Goal: Information Seeking & Learning: Check status

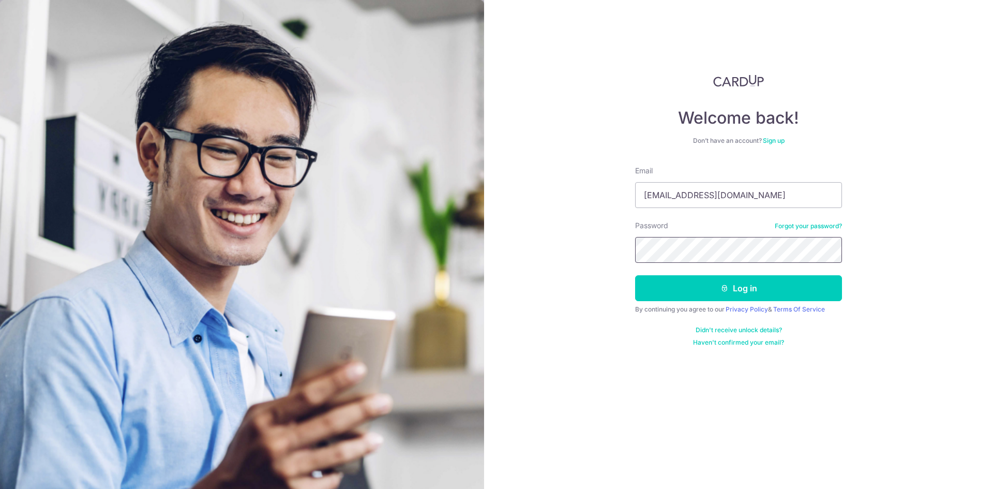
click at [635, 275] on button "Log in" at bounding box center [738, 288] width 207 height 26
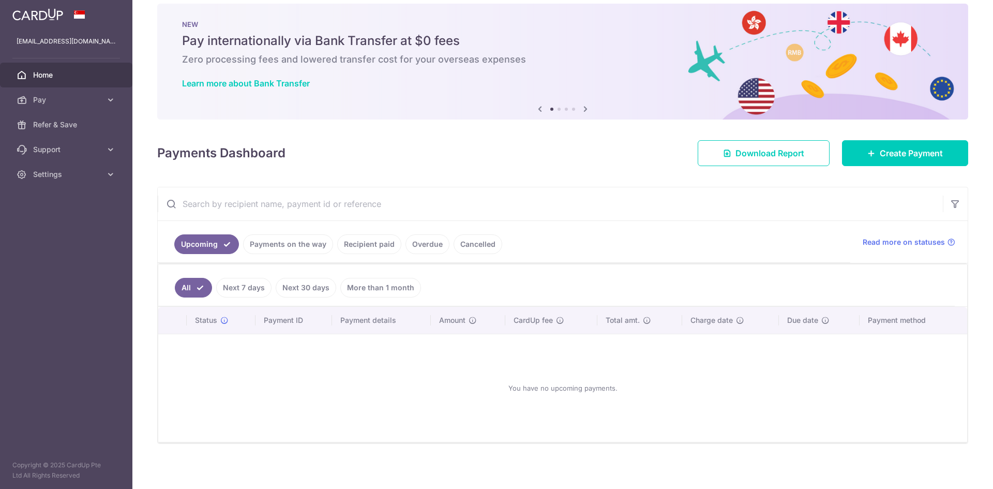
scroll to position [17, 0]
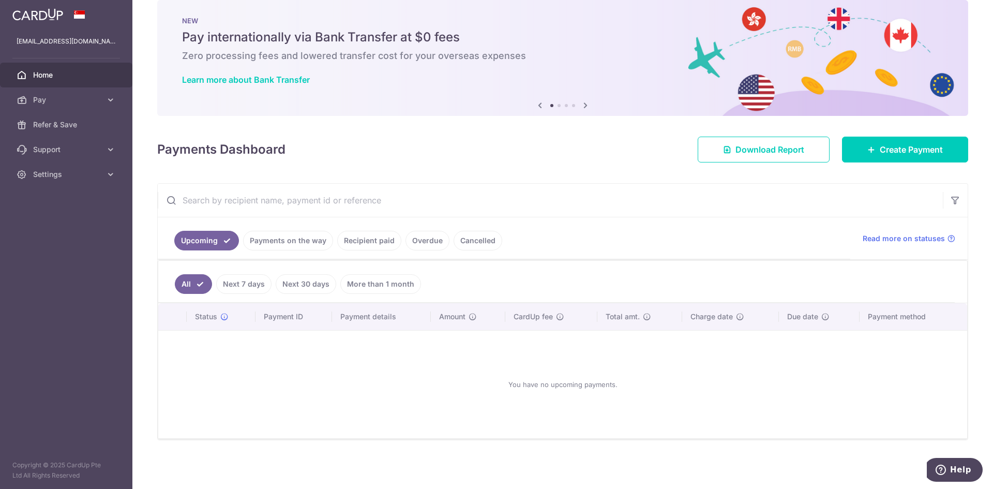
click at [281, 252] on ul "Upcoming Payments on the way Recipient paid Overdue Cancelled" at bounding box center [504, 238] width 692 height 42
click at [280, 244] on link "Payments on the way" at bounding box center [288, 241] width 90 height 20
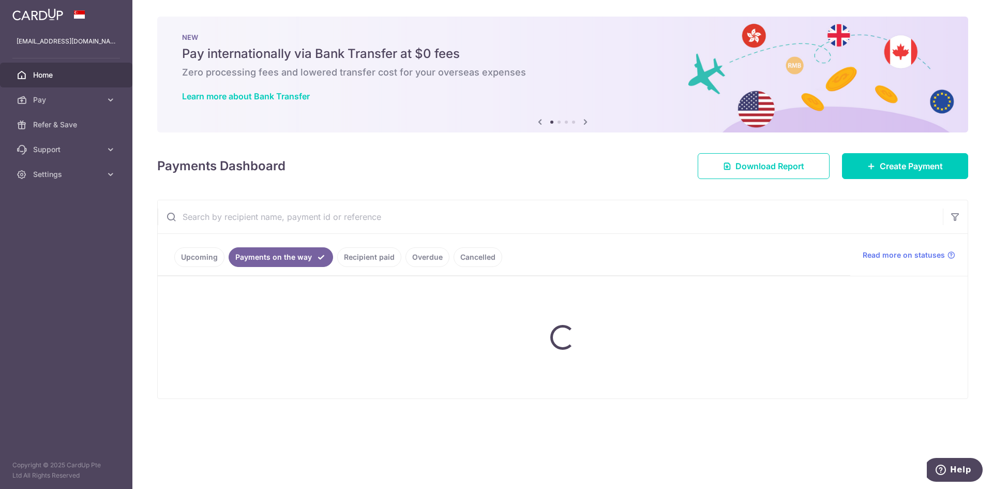
scroll to position [0, 0]
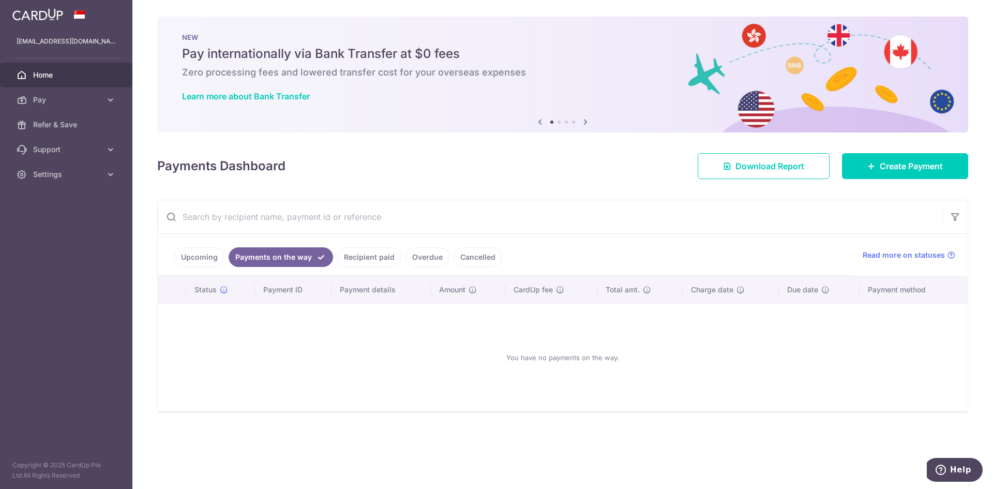
click at [370, 255] on link "Recipient paid" at bounding box center [369, 257] width 64 height 20
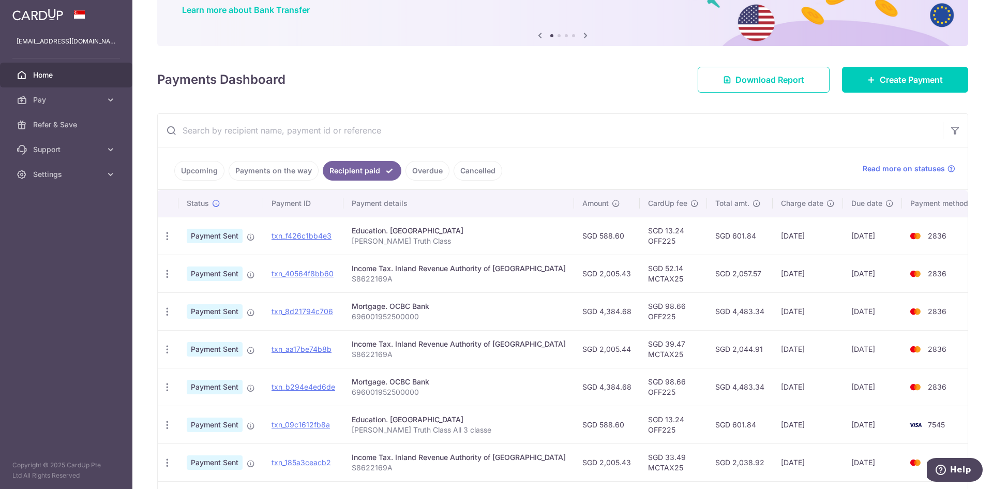
scroll to position [103, 0]
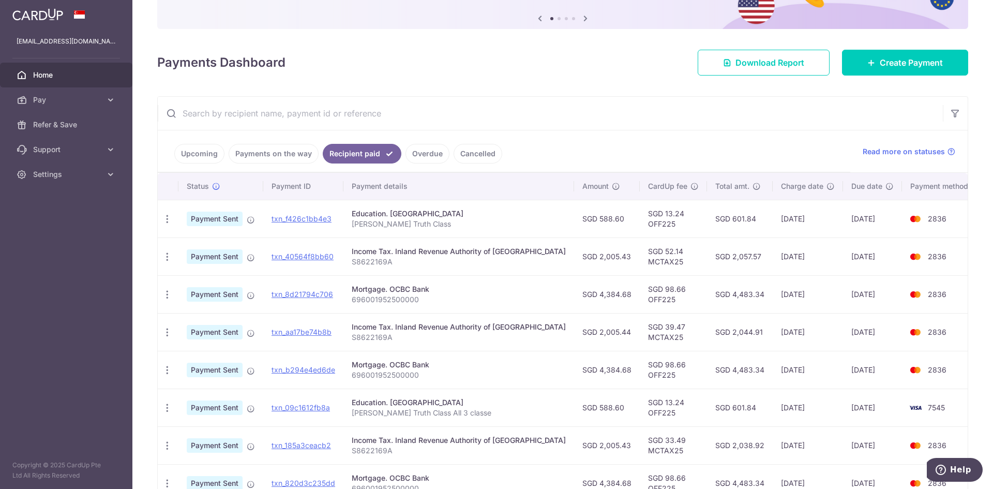
click at [208, 152] on link "Upcoming" at bounding box center [199, 154] width 50 height 20
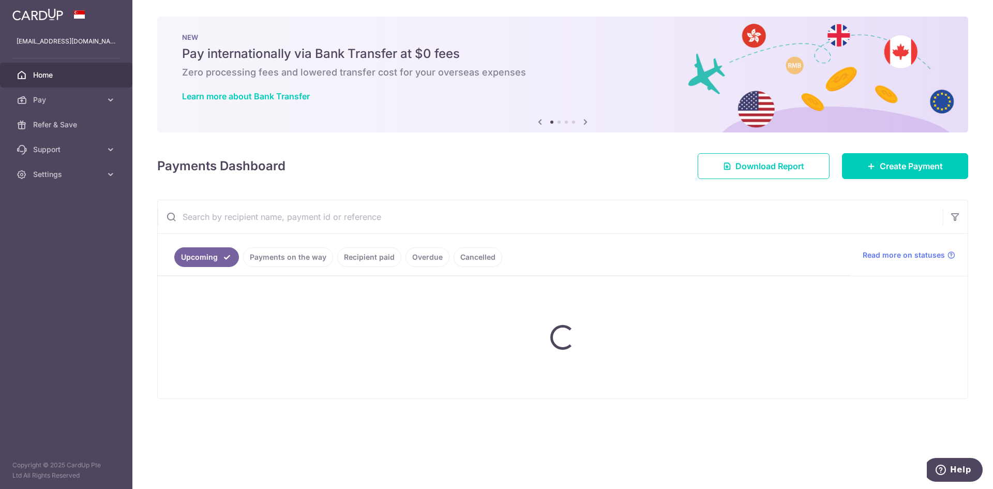
scroll to position [0, 0]
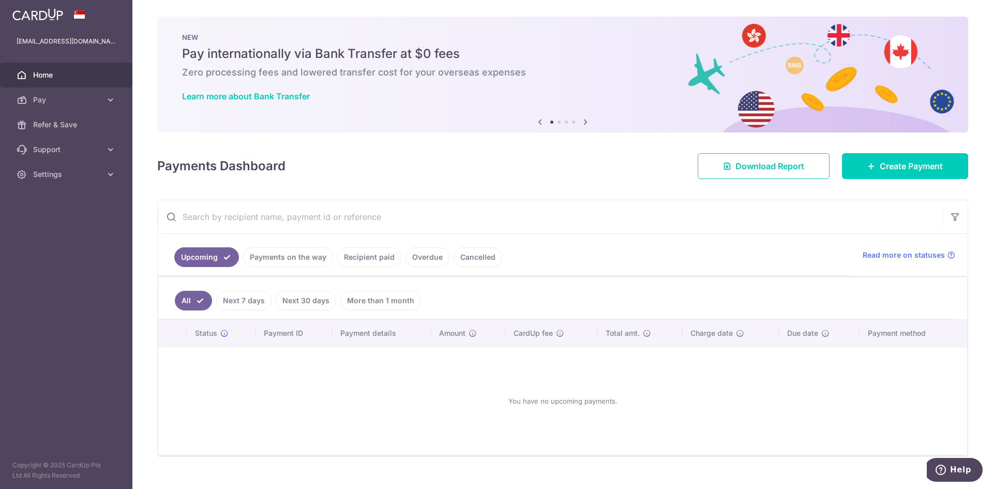
click at [252, 300] on link "Next 7 days" at bounding box center [243, 301] width 55 height 20
click at [173, 303] on ul "All Next 7 days Next 30 days More than 1 month" at bounding box center [556, 298] width 796 height 42
click at [284, 268] on ul "Upcoming Payments on the way Recipient paid Overdue Cancelled" at bounding box center [504, 255] width 692 height 42
click at [283, 257] on link "Payments on the way" at bounding box center [288, 257] width 90 height 20
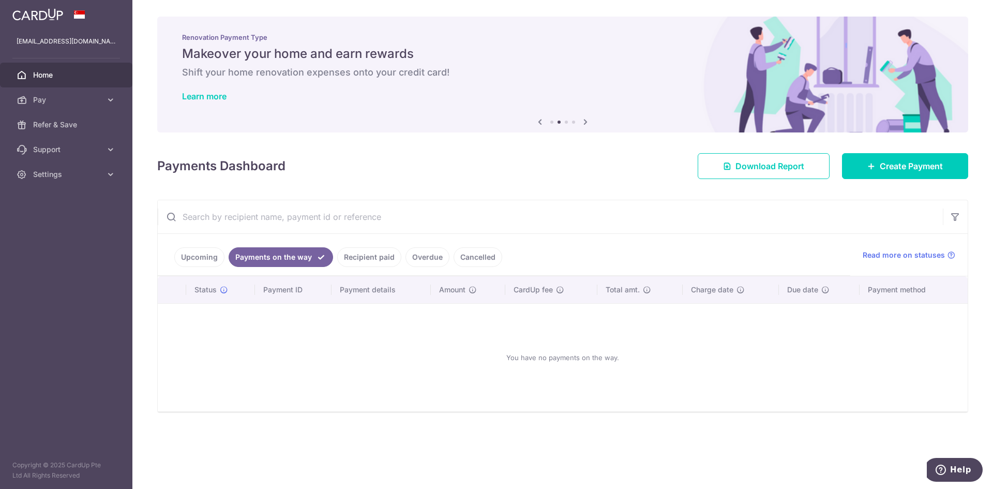
click at [436, 255] on link "Overdue" at bounding box center [427, 257] width 44 height 20
click at [361, 253] on link "Recipient paid" at bounding box center [355, 257] width 64 height 20
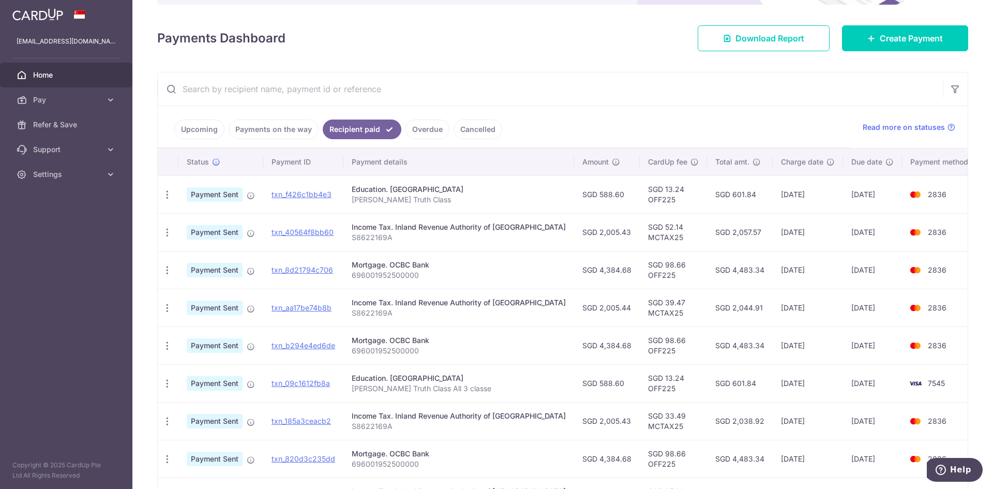
scroll to position [103, 0]
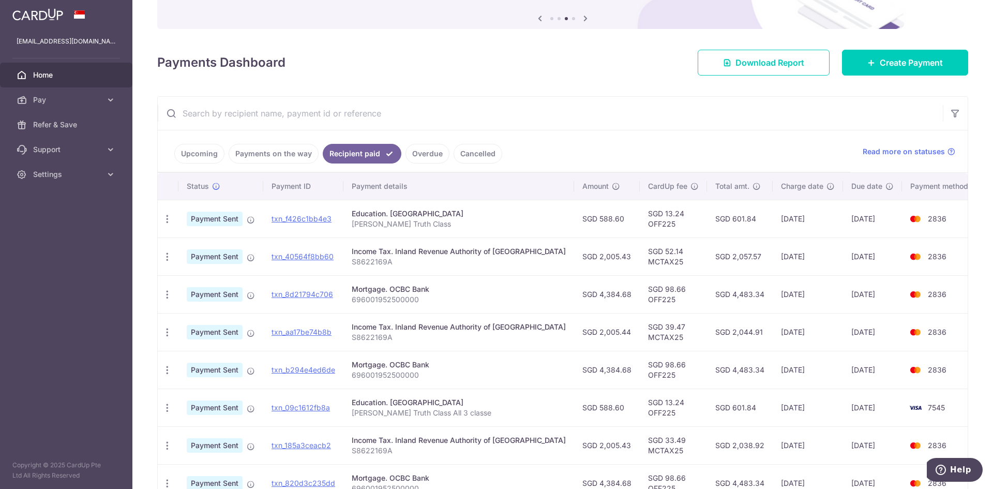
click at [275, 144] on link "Payments on the way" at bounding box center [274, 154] width 90 height 20
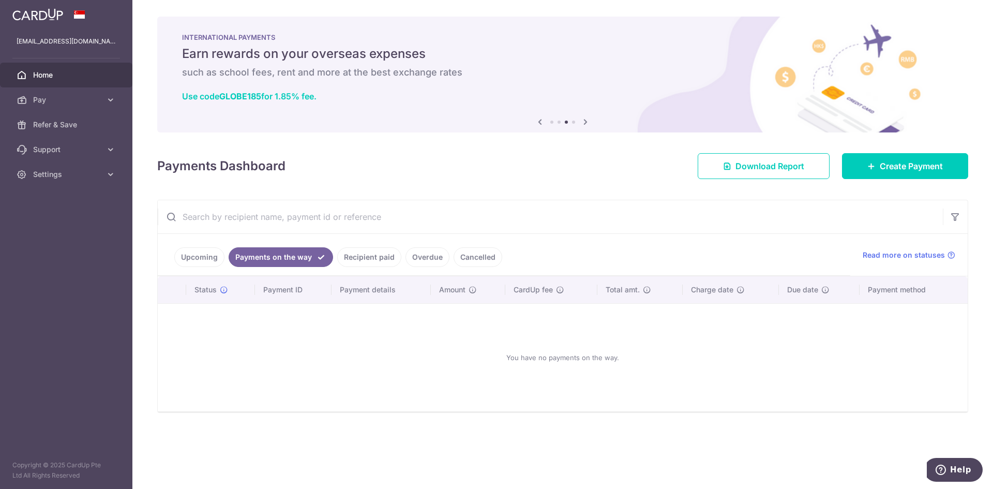
click at [355, 256] on link "Recipient paid" at bounding box center [369, 257] width 64 height 20
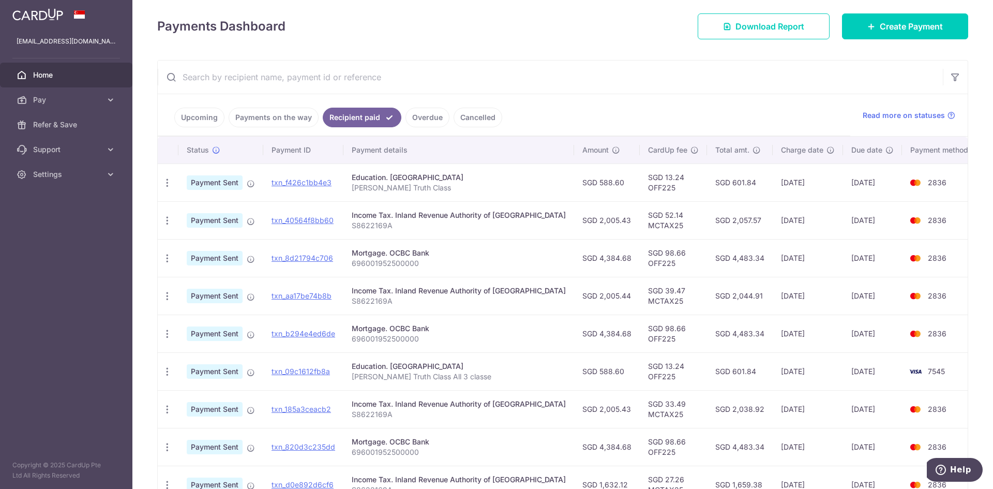
scroll to position [155, 0]
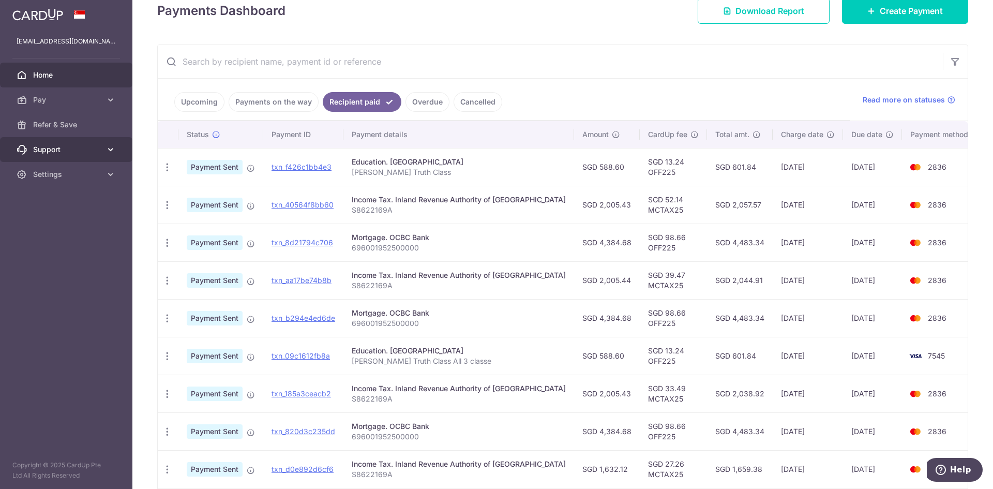
click at [106, 144] on icon at bounding box center [110, 149] width 10 height 10
click at [179, 102] on link "Upcoming" at bounding box center [199, 102] width 50 height 20
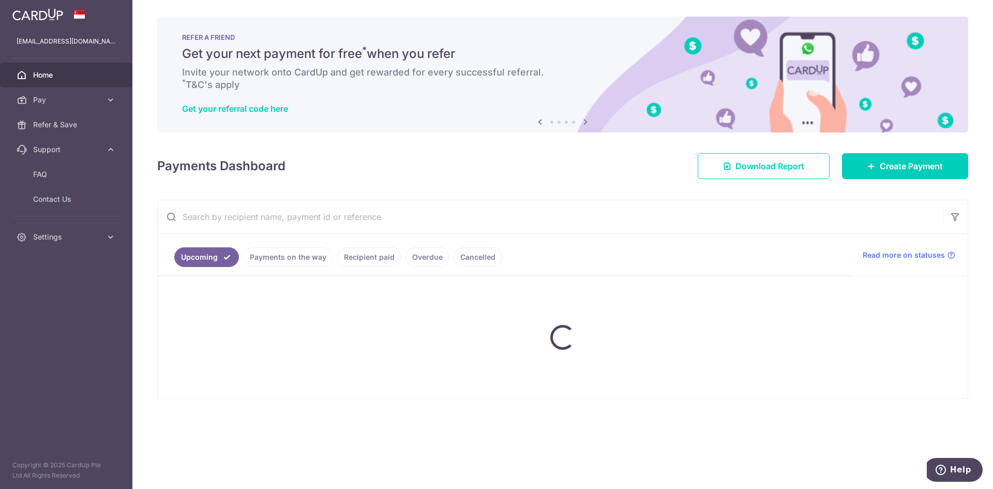
scroll to position [0, 0]
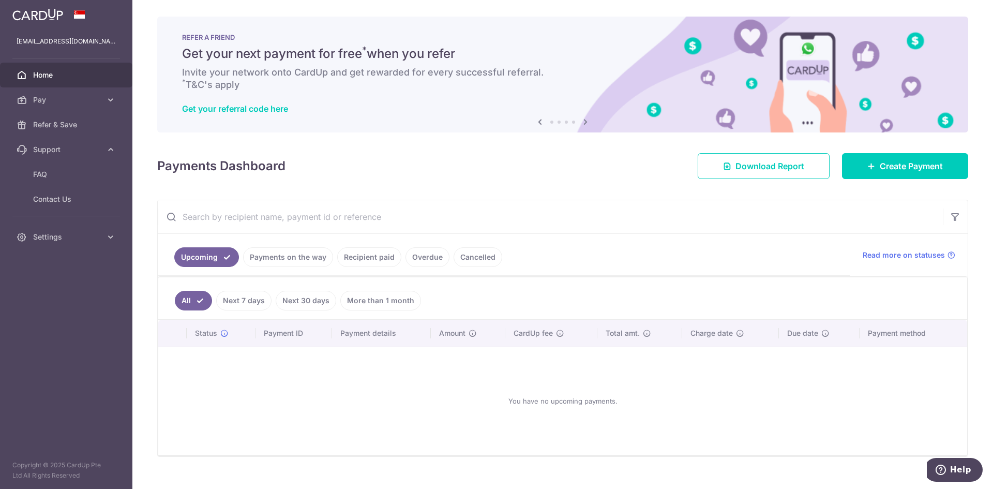
click at [360, 264] on link "Recipient paid" at bounding box center [369, 257] width 64 height 20
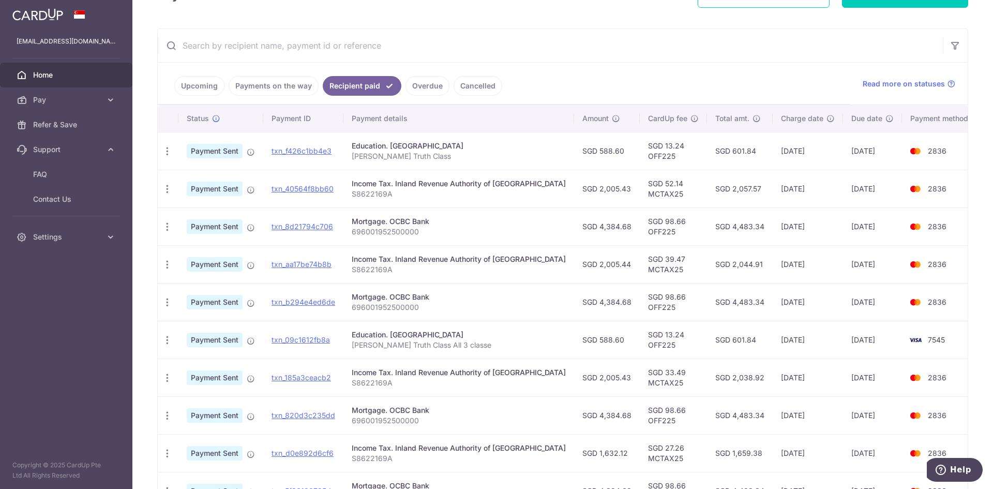
scroll to position [155, 0]
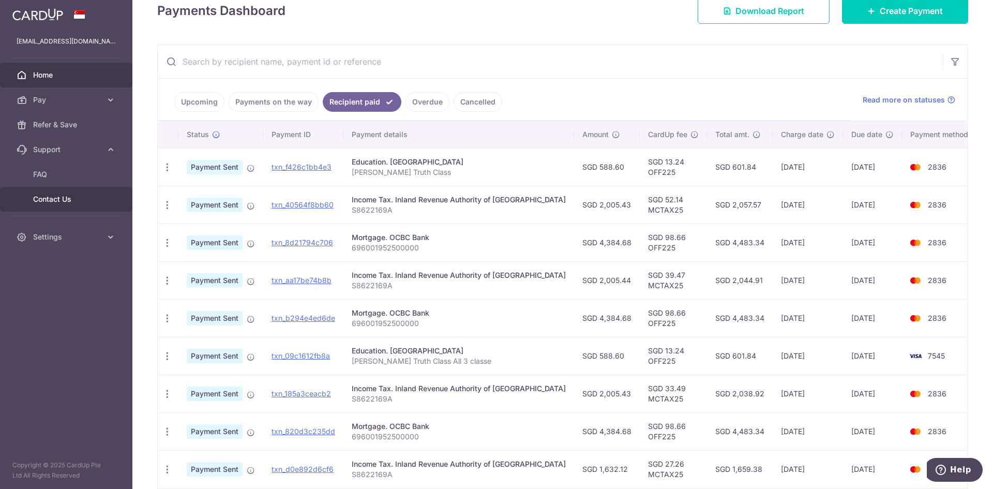
click at [63, 203] on span "Contact Us" at bounding box center [67, 199] width 68 height 10
click at [204, 99] on link "Upcoming" at bounding box center [199, 102] width 50 height 20
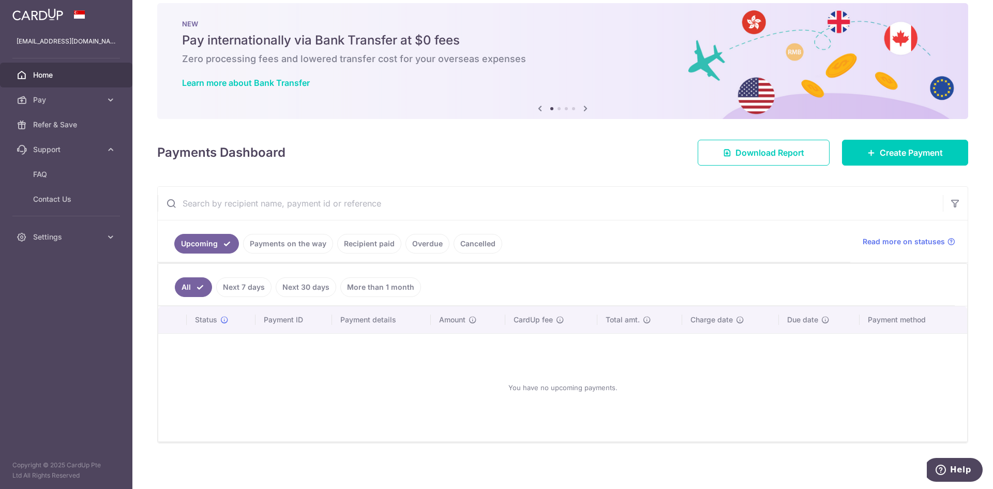
scroll to position [17, 0]
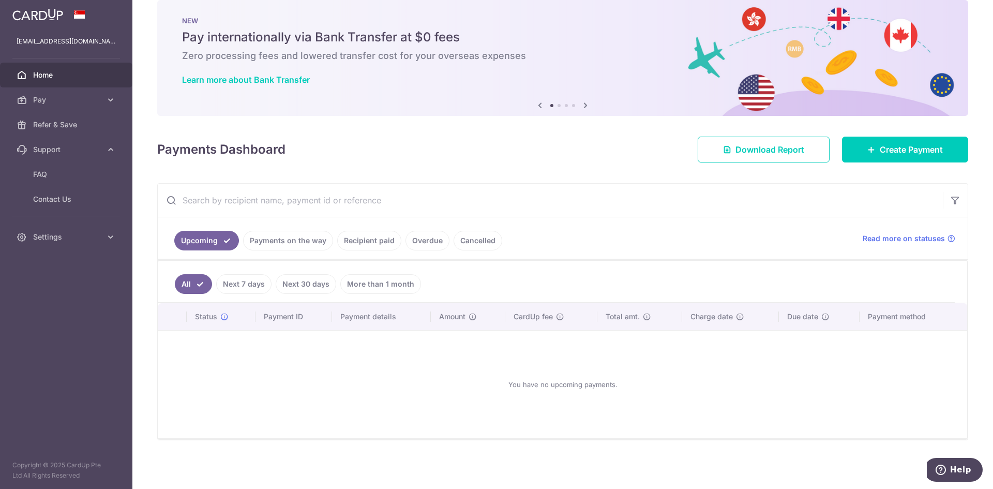
click at [293, 246] on link "Payments on the way" at bounding box center [288, 241] width 90 height 20
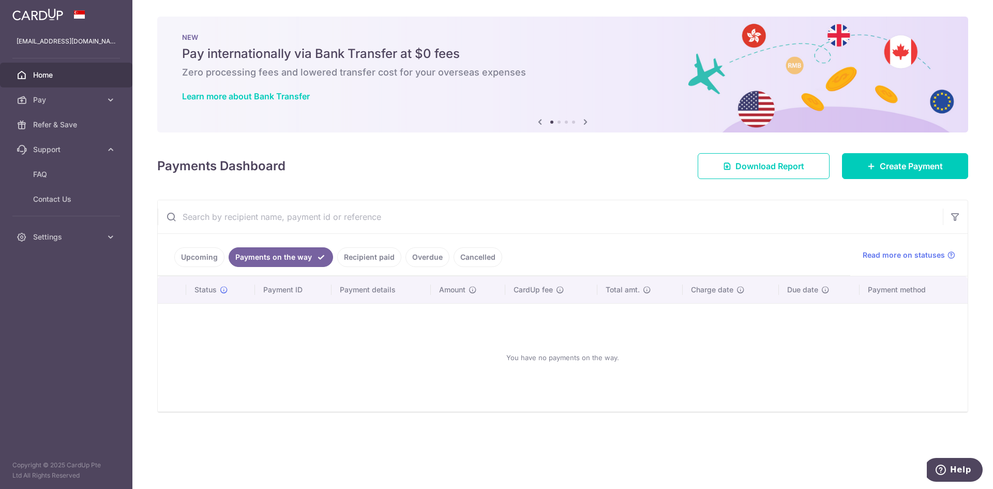
click at [382, 255] on link "Recipient paid" at bounding box center [369, 257] width 64 height 20
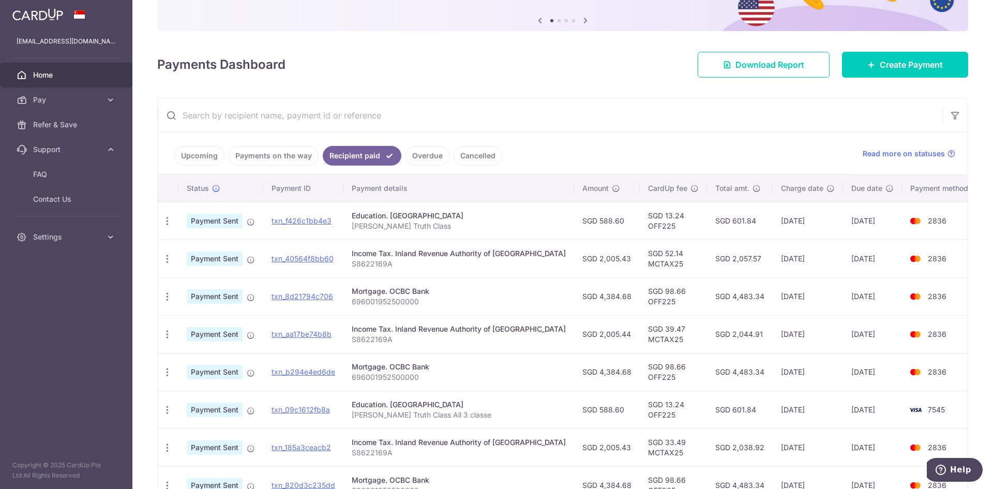
scroll to position [103, 0]
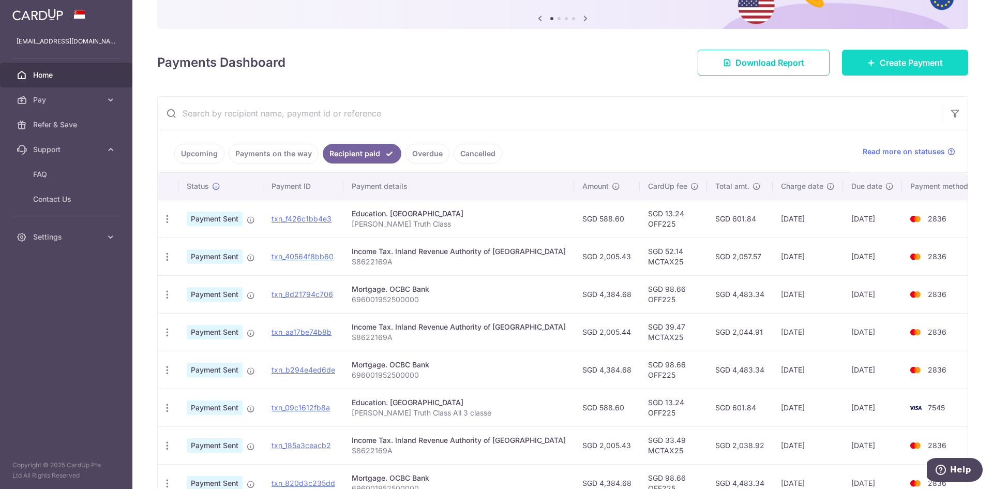
click at [883, 57] on span "Create Payment" at bounding box center [910, 62] width 63 height 12
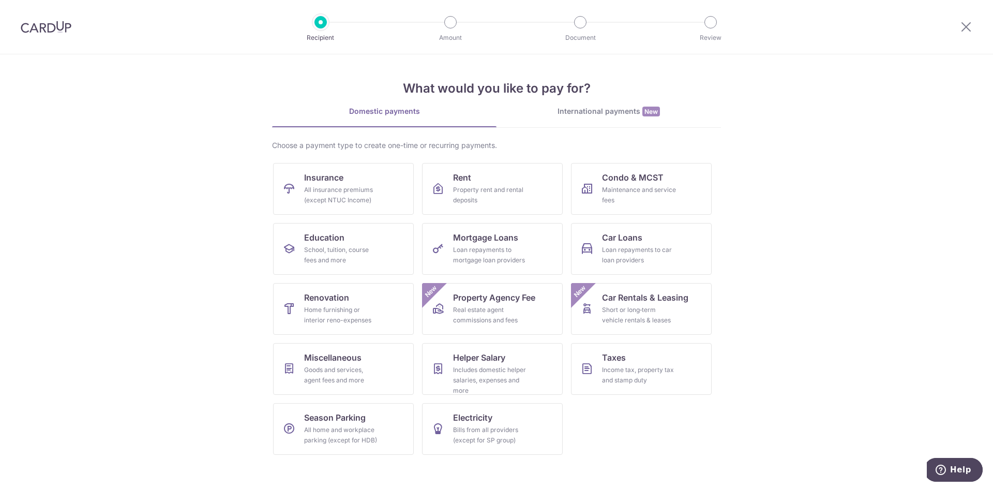
click at [326, 21] on div at bounding box center [320, 22] width 12 height 12
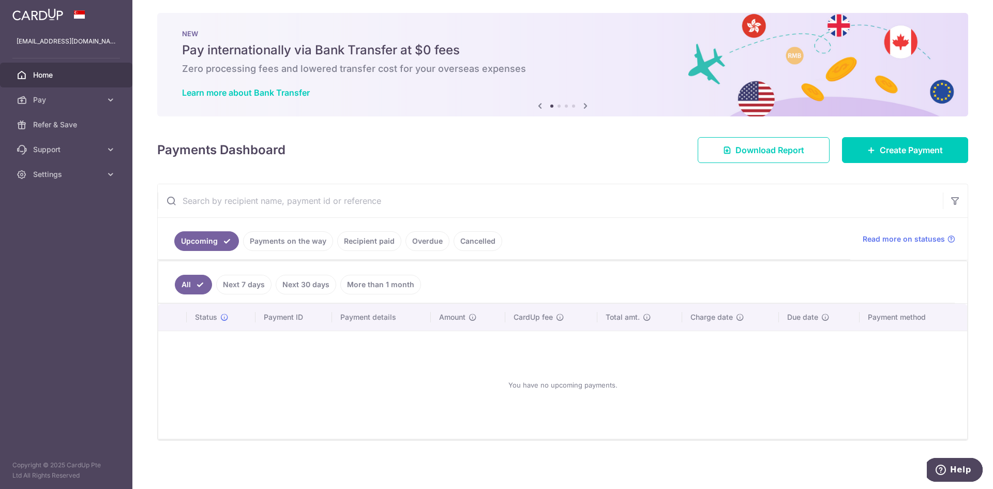
scroll to position [4, 0]
click at [300, 236] on link "Payments on the way" at bounding box center [288, 241] width 90 height 20
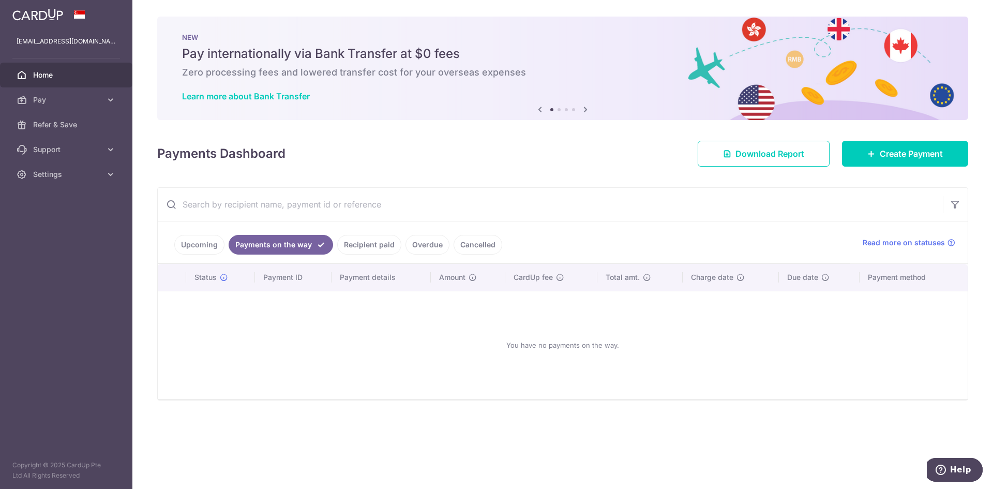
click at [354, 233] on ul "Upcoming Payments on the way Recipient paid Overdue Cancelled" at bounding box center [504, 242] width 692 height 42
click at [357, 243] on link "Recipient paid" at bounding box center [369, 245] width 64 height 20
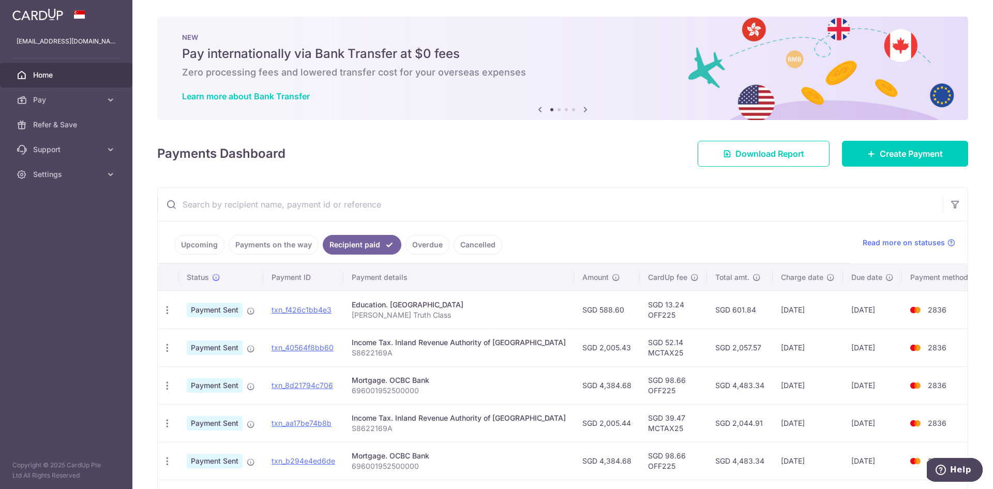
click at [106, 82] on link "Home" at bounding box center [66, 75] width 132 height 25
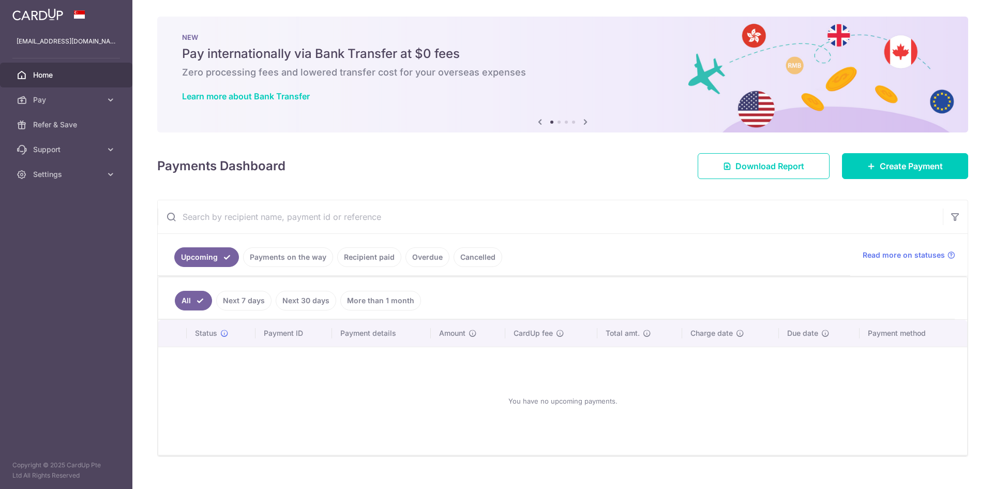
click at [92, 76] on span "Home" at bounding box center [67, 75] width 68 height 10
click at [416, 256] on link "Overdue" at bounding box center [427, 257] width 44 height 20
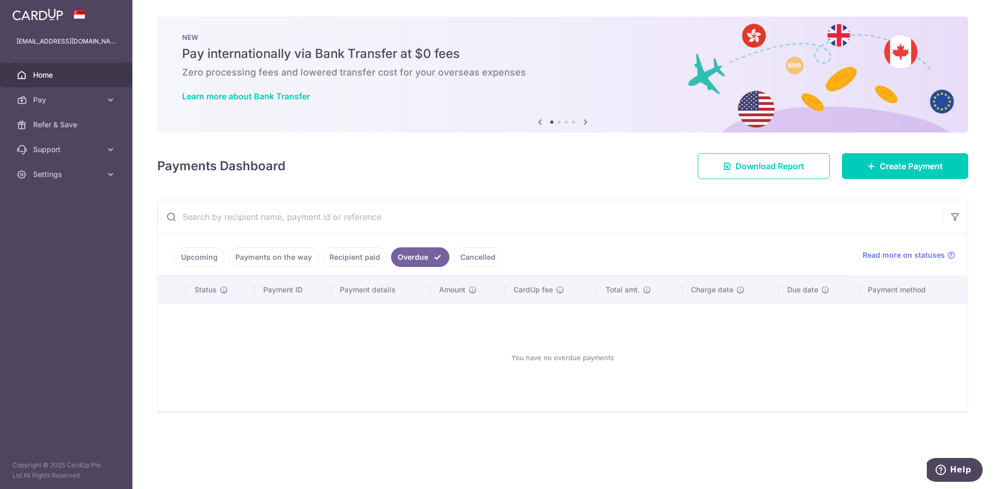
click at [355, 257] on link "Recipient paid" at bounding box center [355, 257] width 64 height 20
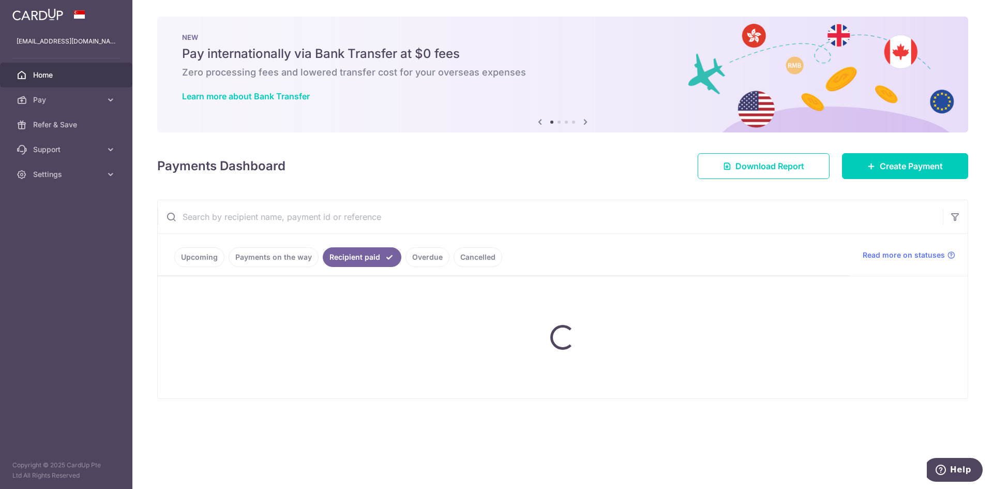
click at [451, 259] on ul "Upcoming Payments on the way Recipient paid Overdue Cancelled" at bounding box center [504, 255] width 692 height 42
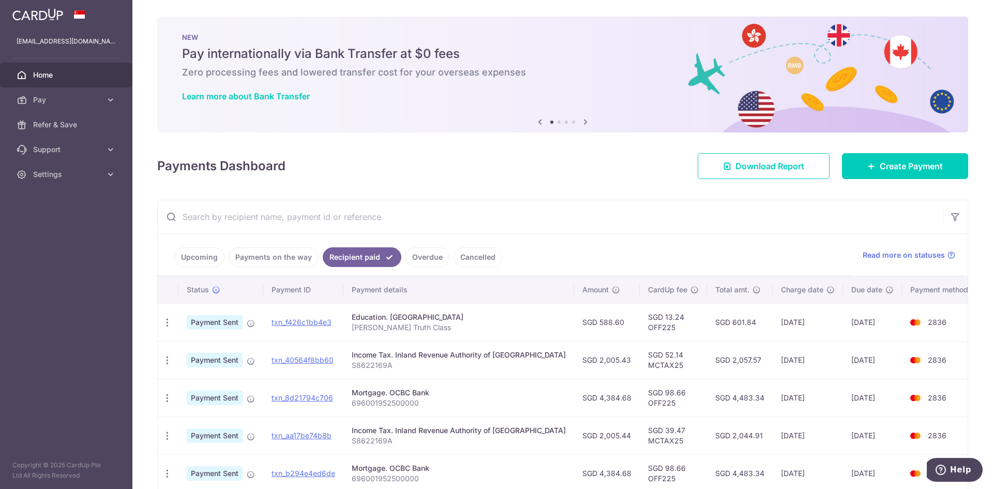
click at [462, 258] on link "Cancelled" at bounding box center [477, 257] width 49 height 20
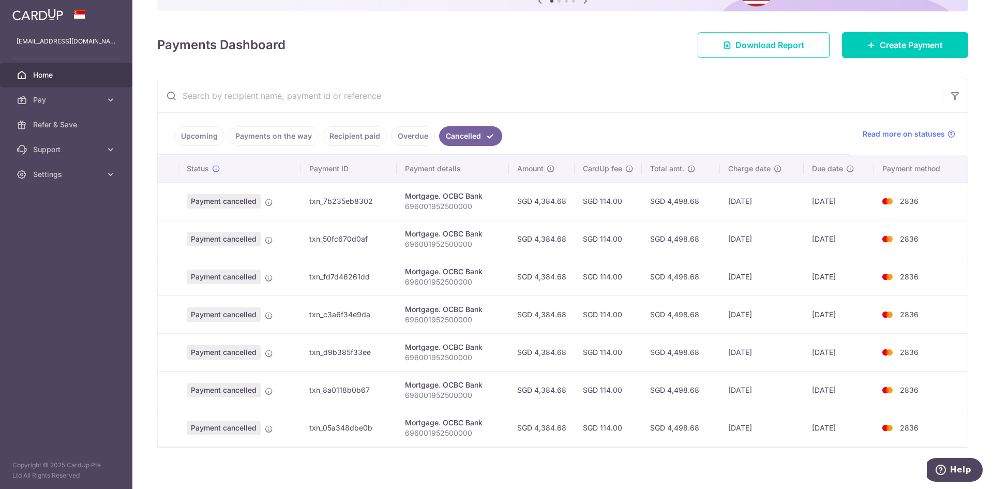
scroll to position [129, 0]
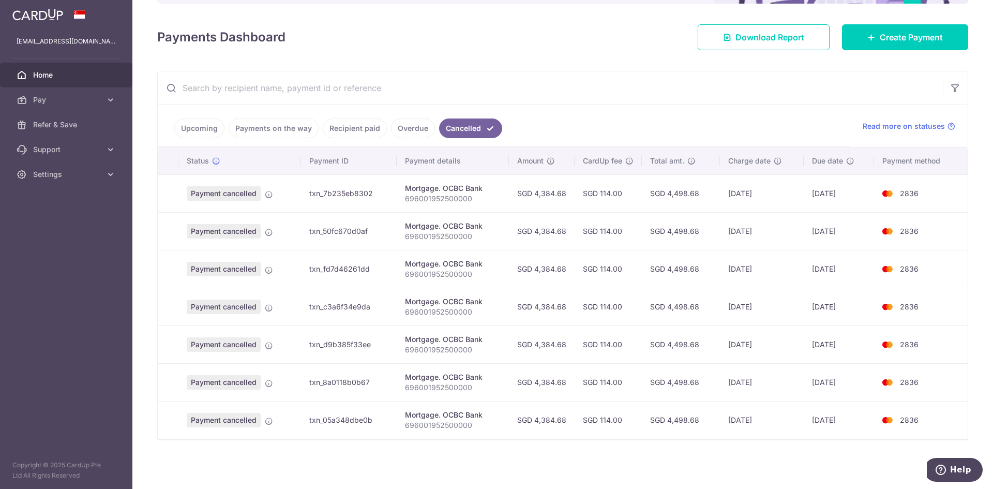
click at [296, 130] on link "Payments on the way" at bounding box center [274, 128] width 90 height 20
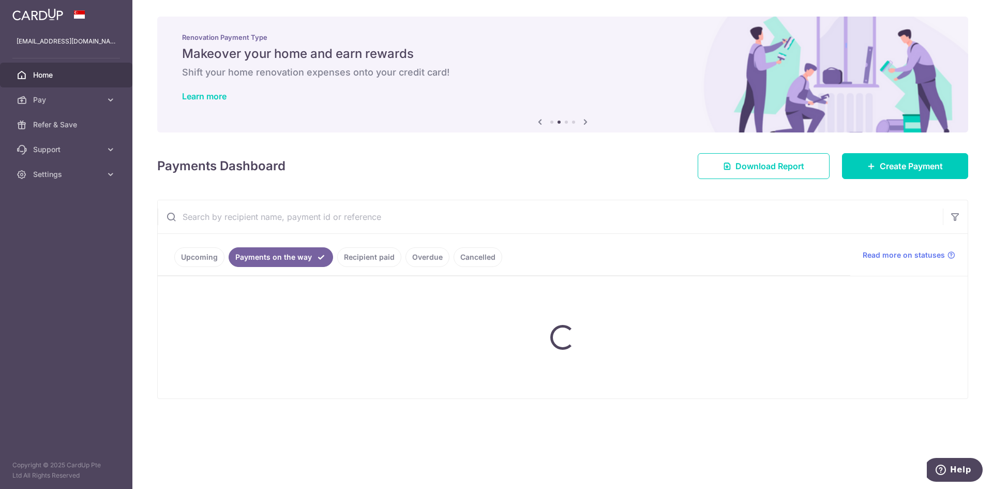
scroll to position [0, 0]
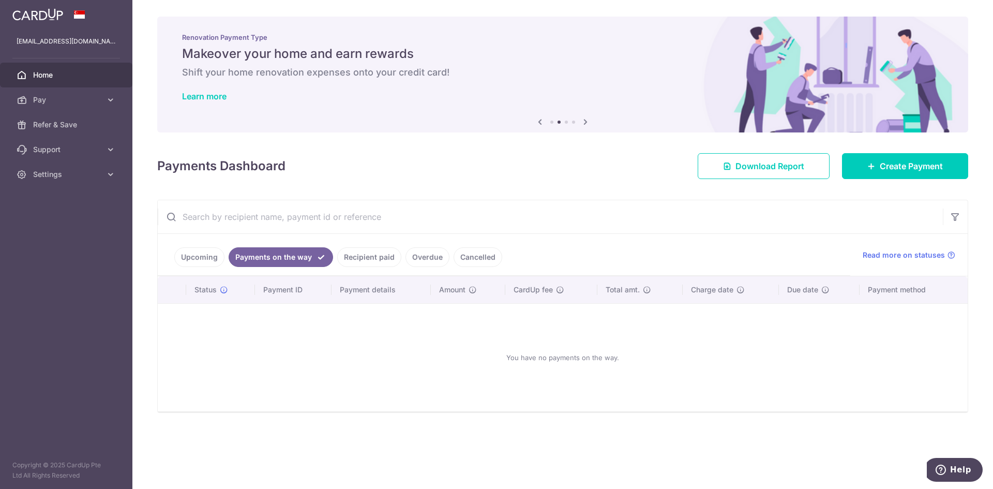
click at [369, 261] on link "Recipient paid" at bounding box center [369, 257] width 64 height 20
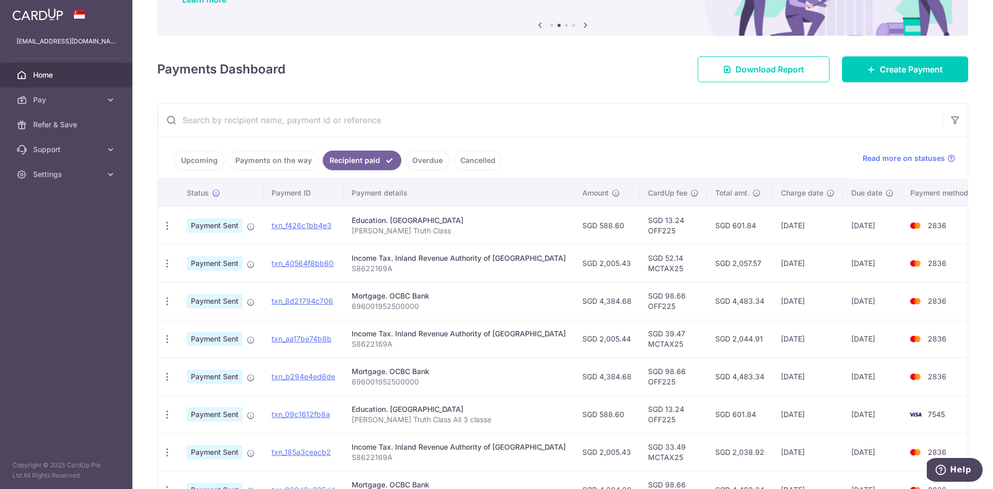
scroll to position [103, 0]
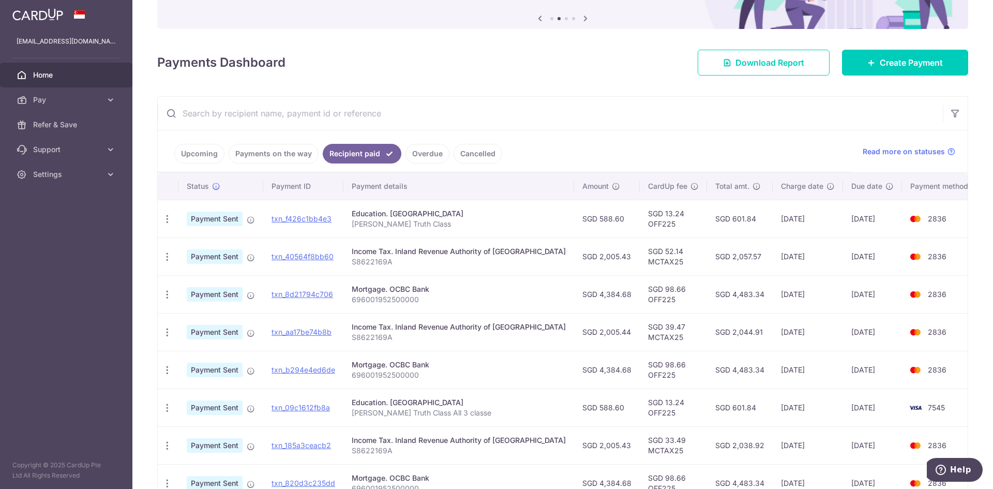
click at [470, 156] on link "Cancelled" at bounding box center [477, 154] width 49 height 20
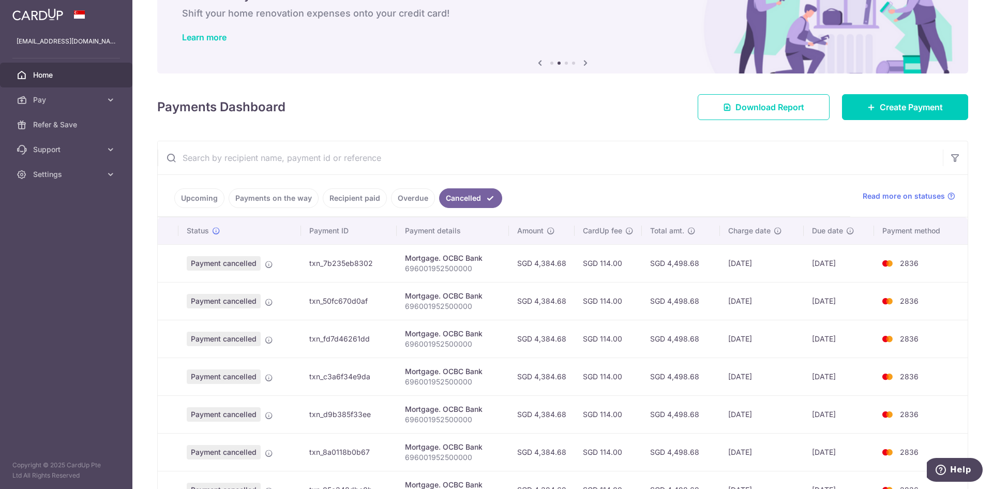
scroll to position [129, 0]
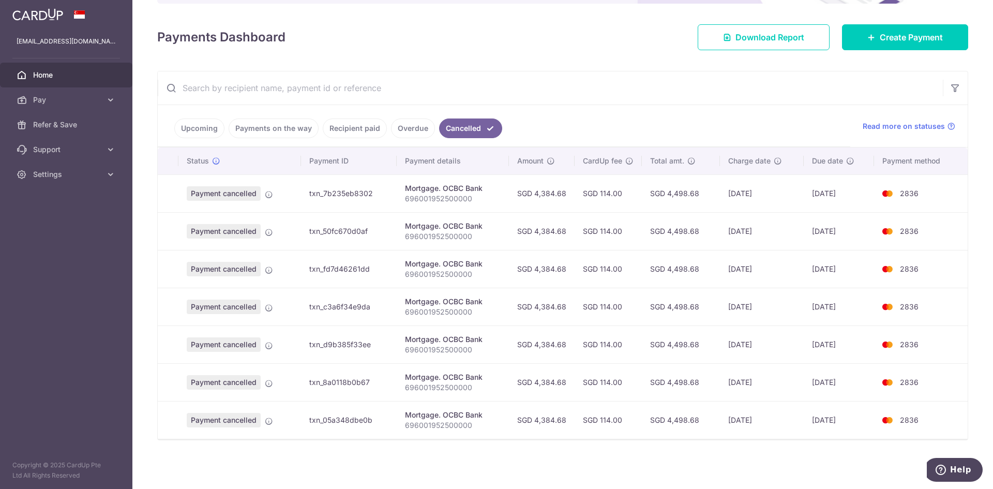
click at [408, 132] on link "Overdue" at bounding box center [413, 128] width 44 height 20
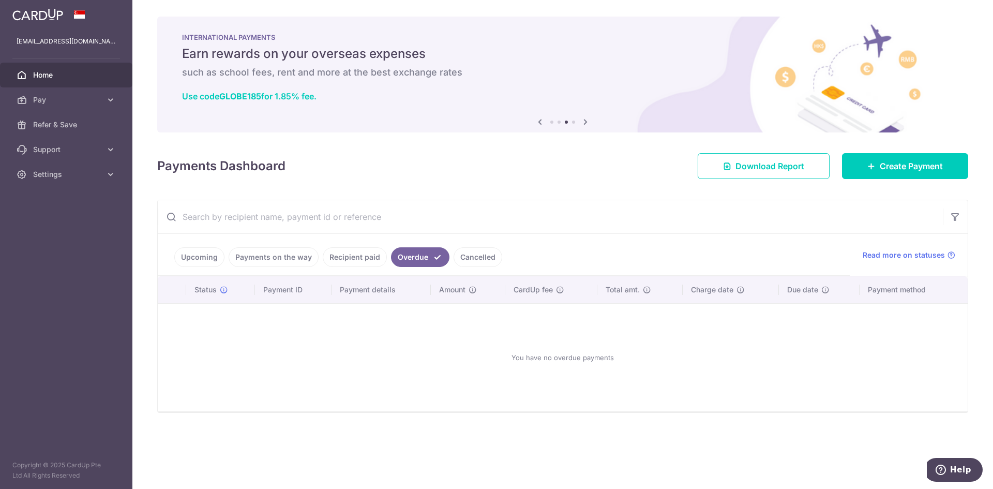
click at [347, 242] on ul "Upcoming Payments on the way Recipient paid Overdue Cancelled" at bounding box center [504, 255] width 692 height 42
click at [353, 271] on ul "Upcoming Payments on the way Recipient paid Overdue Cancelled" at bounding box center [504, 255] width 692 height 42
click at [352, 253] on link "Recipient paid" at bounding box center [355, 257] width 64 height 20
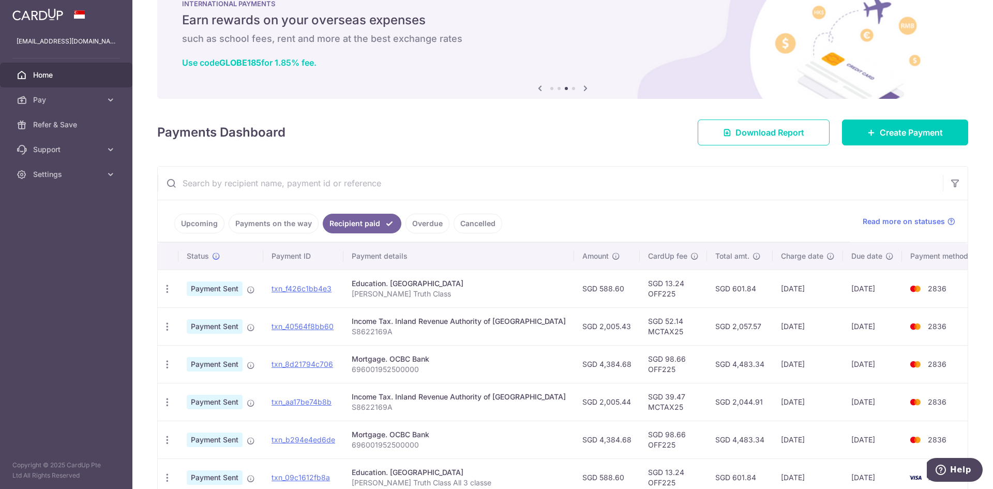
scroll to position [52, 0]
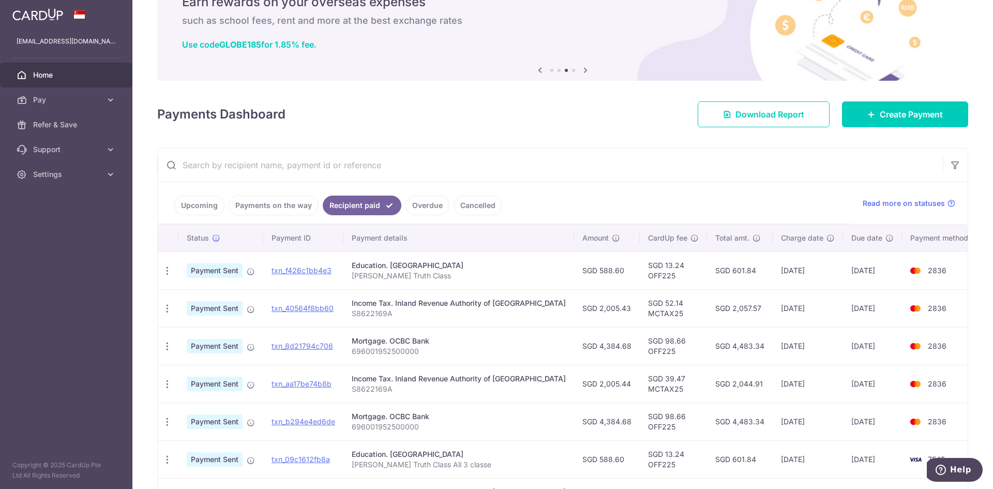
click at [257, 202] on link "Payments on the way" at bounding box center [274, 205] width 90 height 20
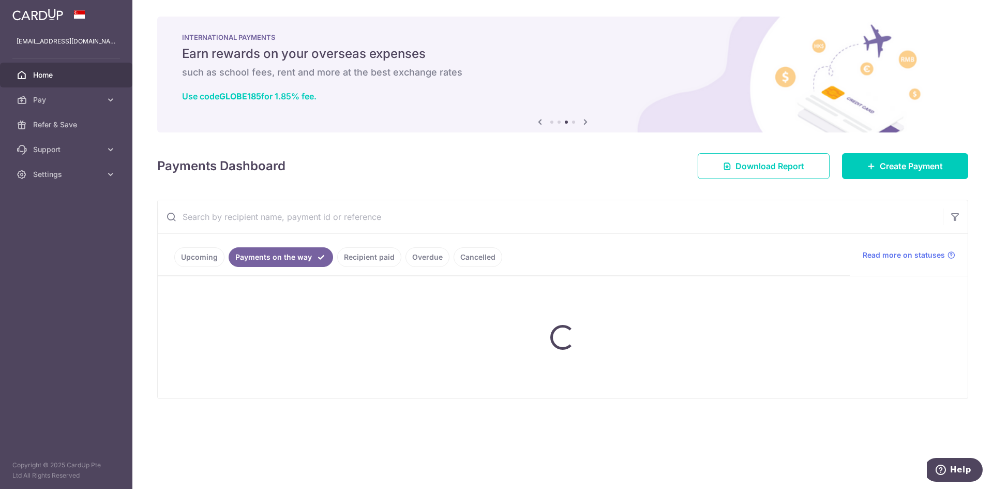
scroll to position [0, 0]
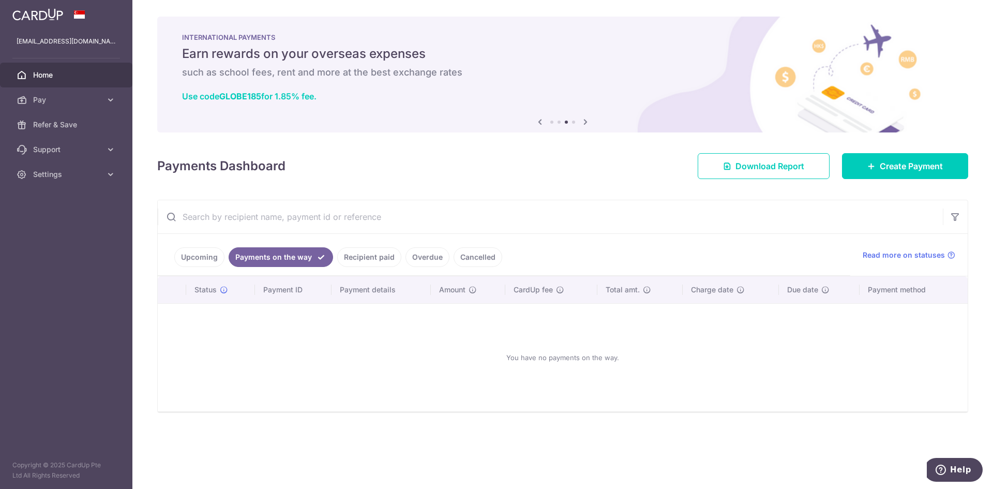
click at [195, 260] on link "Upcoming" at bounding box center [199, 257] width 50 height 20
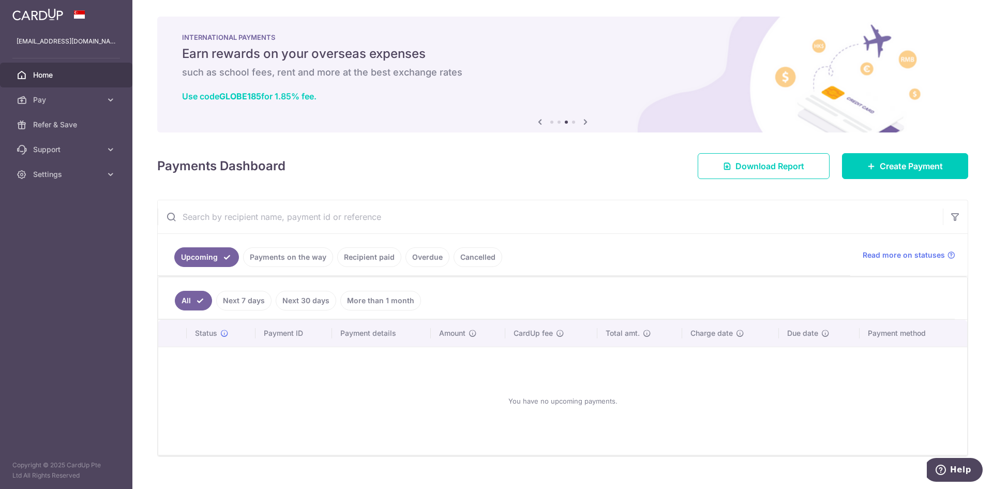
click at [369, 303] on link "More than 1 month" at bounding box center [380, 301] width 81 height 20
click at [300, 301] on link "Next 30 days" at bounding box center [291, 301] width 60 height 20
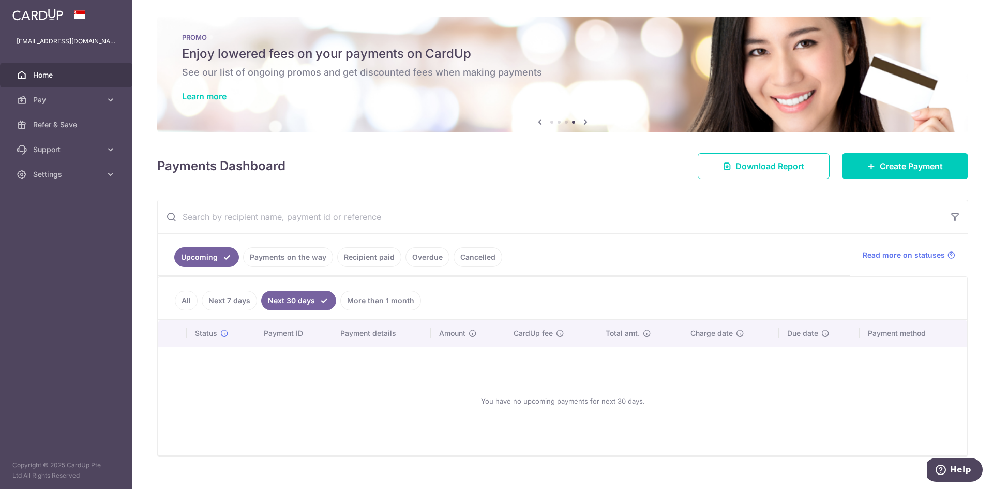
click at [231, 300] on link "Next 7 days" at bounding box center [229, 301] width 55 height 20
click at [187, 297] on link "All" at bounding box center [186, 301] width 23 height 20
click at [270, 254] on link "Payments on the way" at bounding box center [288, 257] width 90 height 20
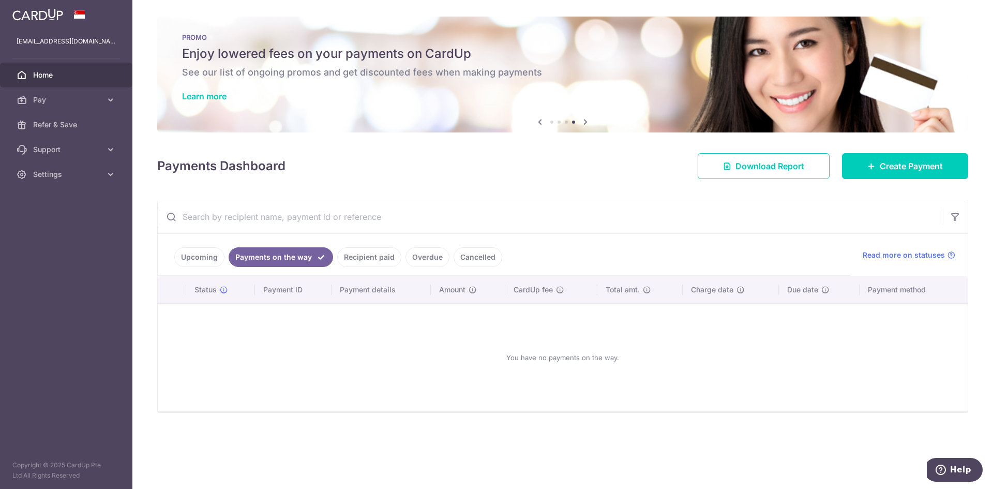
click at [366, 249] on link "Recipient paid" at bounding box center [369, 257] width 64 height 20
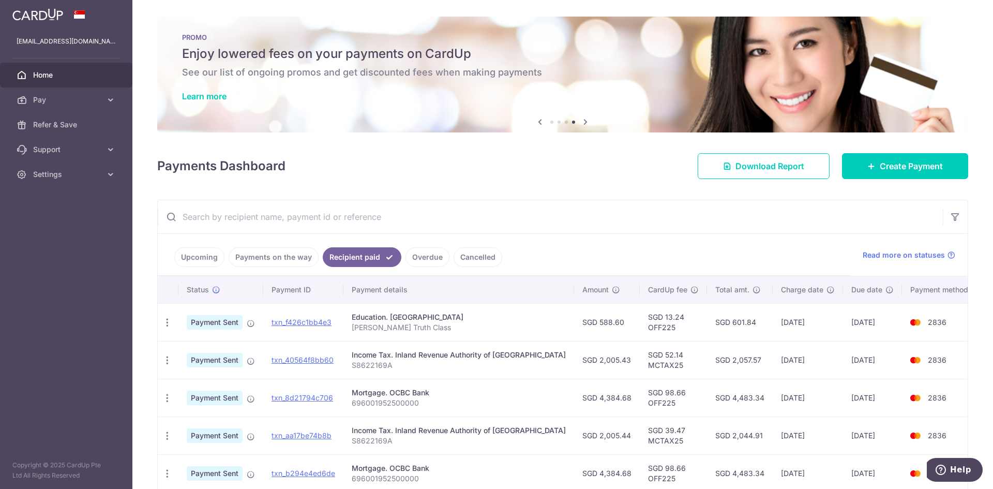
scroll to position [103, 0]
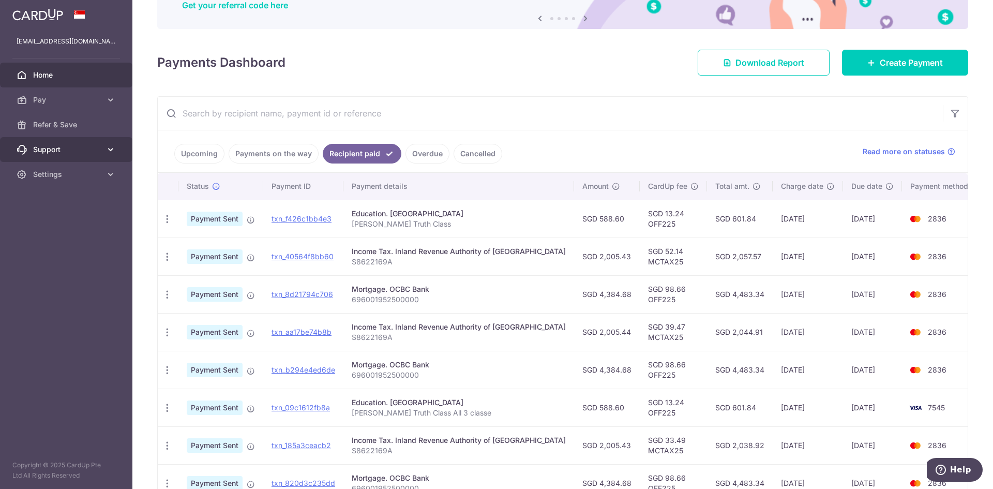
click at [88, 146] on span "Support" at bounding box center [67, 149] width 68 height 10
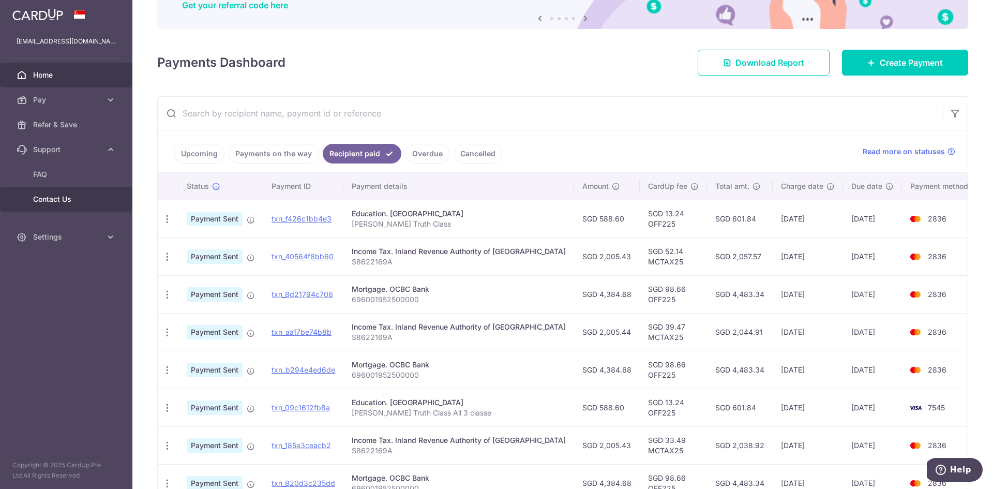
click at [63, 199] on span "Contact Us" at bounding box center [67, 199] width 68 height 10
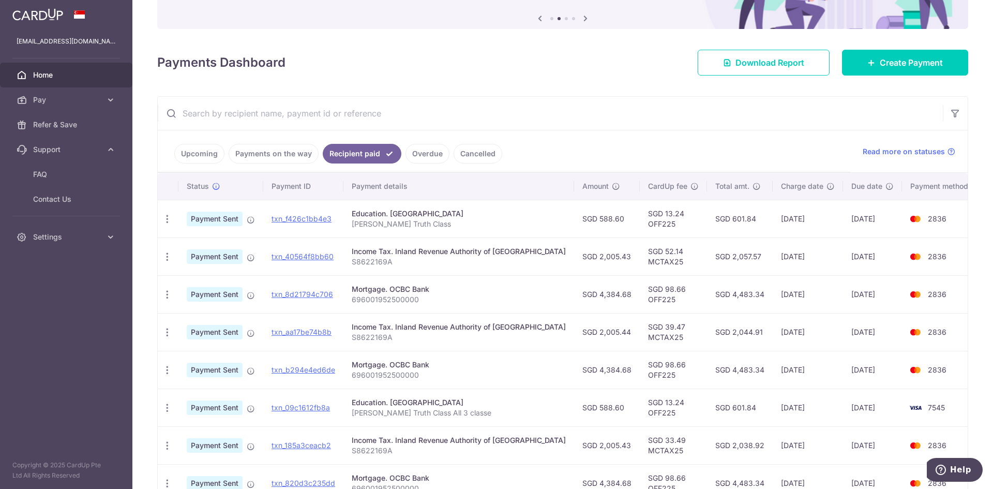
click at [202, 159] on link "Upcoming" at bounding box center [199, 154] width 50 height 20
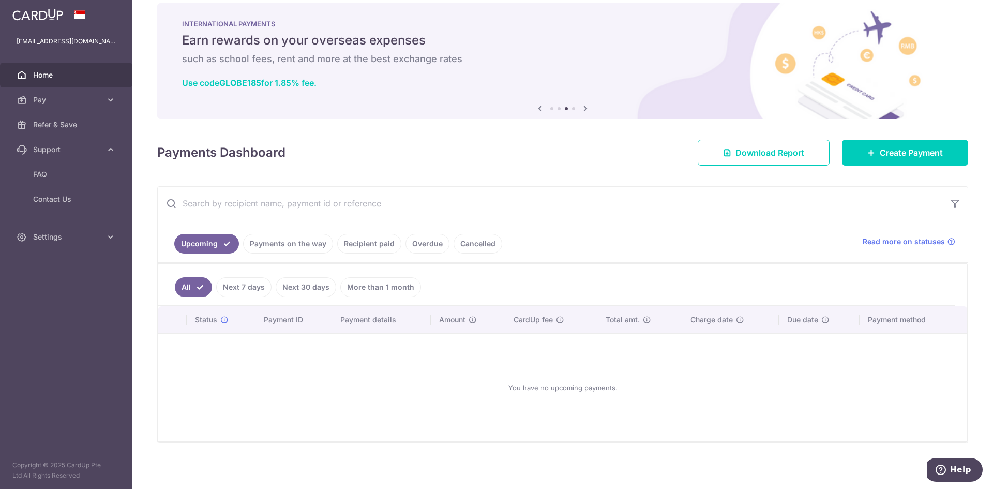
scroll to position [17, 0]
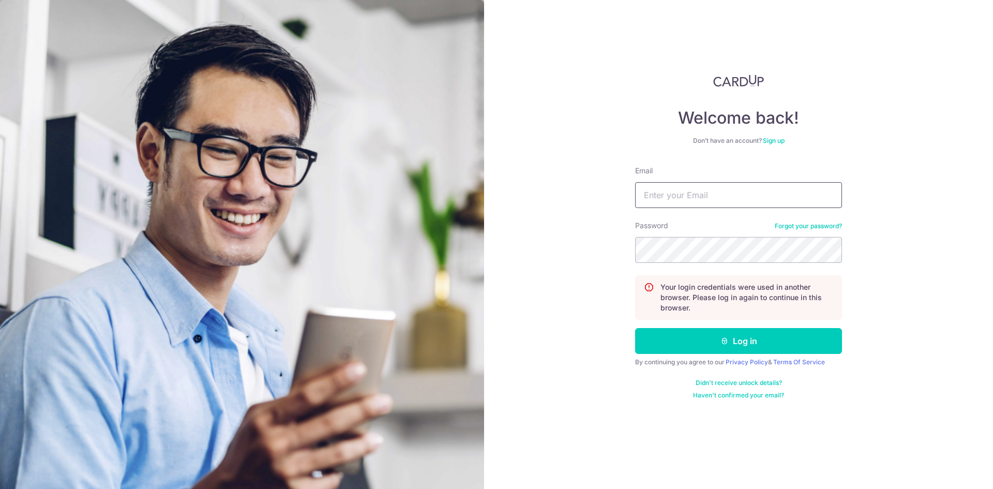
type input "[EMAIL_ADDRESS][DOMAIN_NAME]"
click at [635, 328] on button "Log in" at bounding box center [738, 341] width 207 height 26
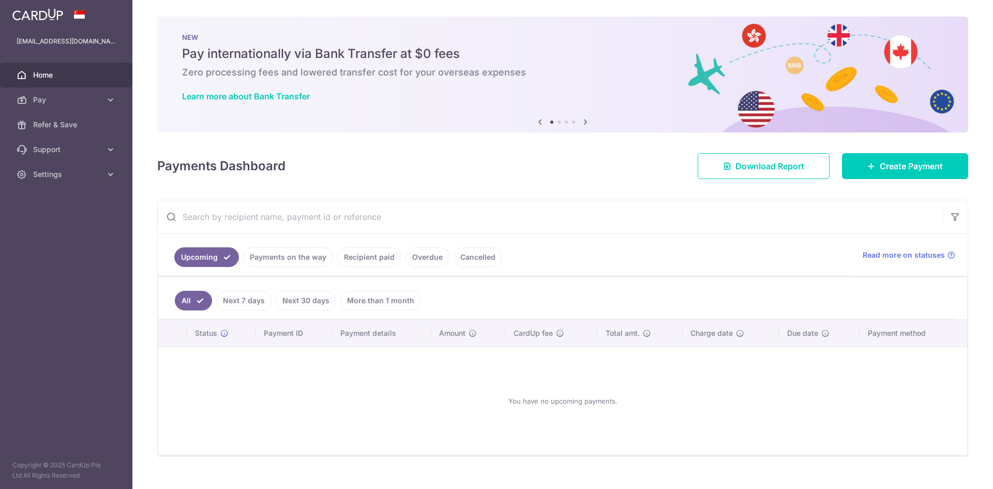
click at [302, 255] on link "Payments on the way" at bounding box center [288, 257] width 90 height 20
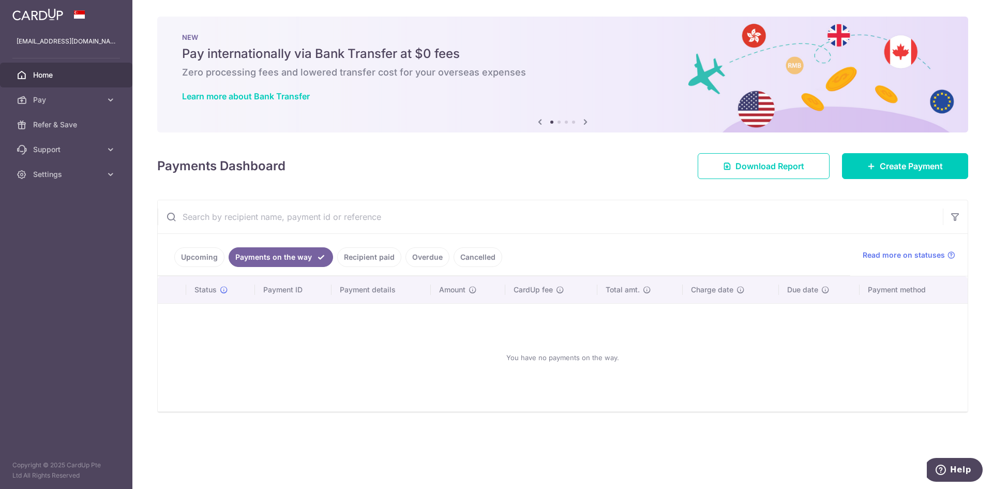
click at [364, 256] on link "Recipient paid" at bounding box center [369, 257] width 64 height 20
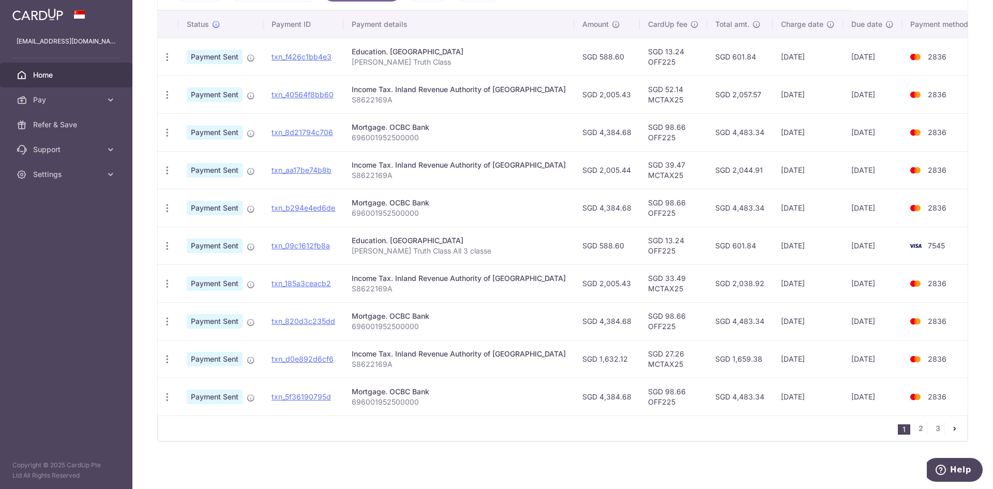
scroll to position [267, 0]
click at [917, 427] on link "2" at bounding box center [920, 426] width 12 height 12
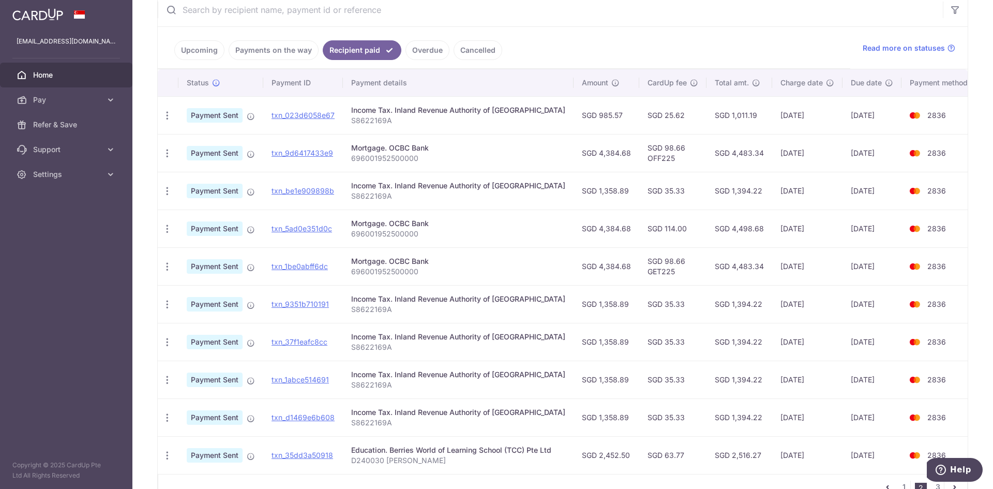
scroll to position [258, 0]
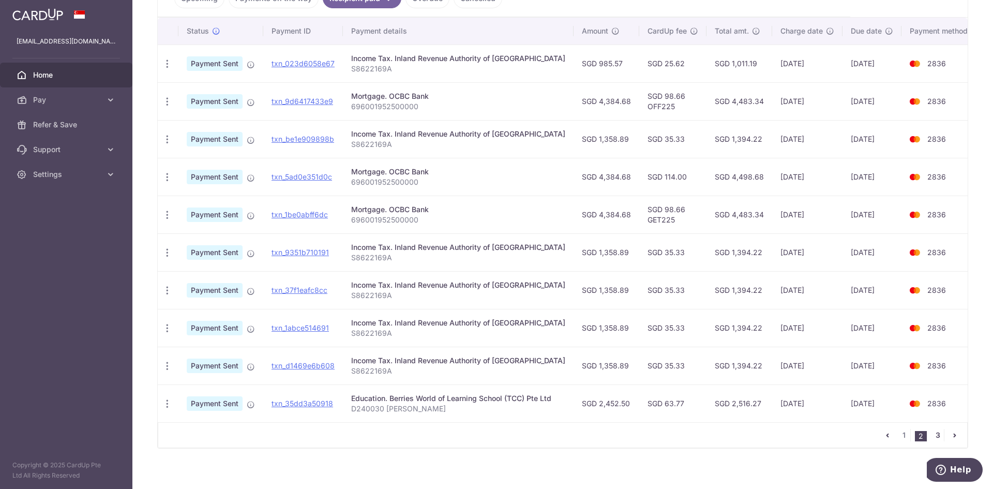
click at [931, 430] on link "3" at bounding box center [937, 435] width 12 height 12
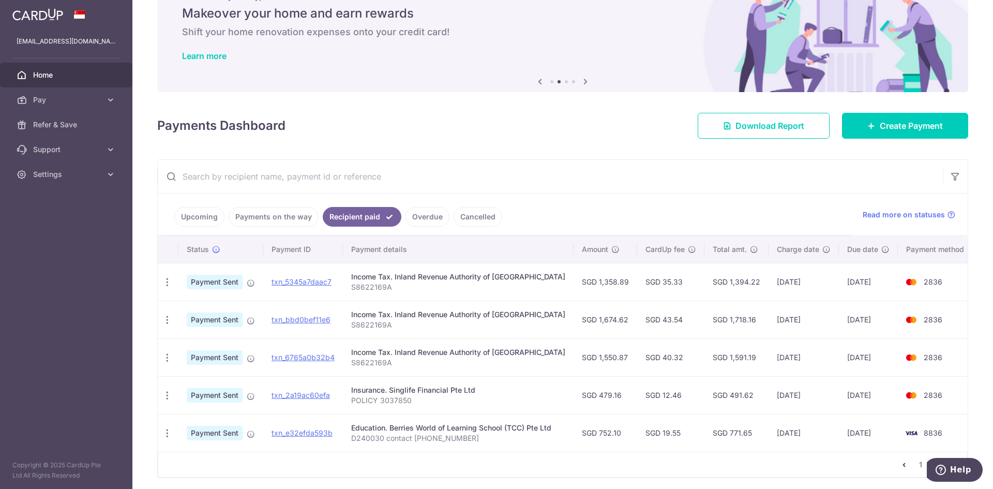
scroll to position [78, 0]
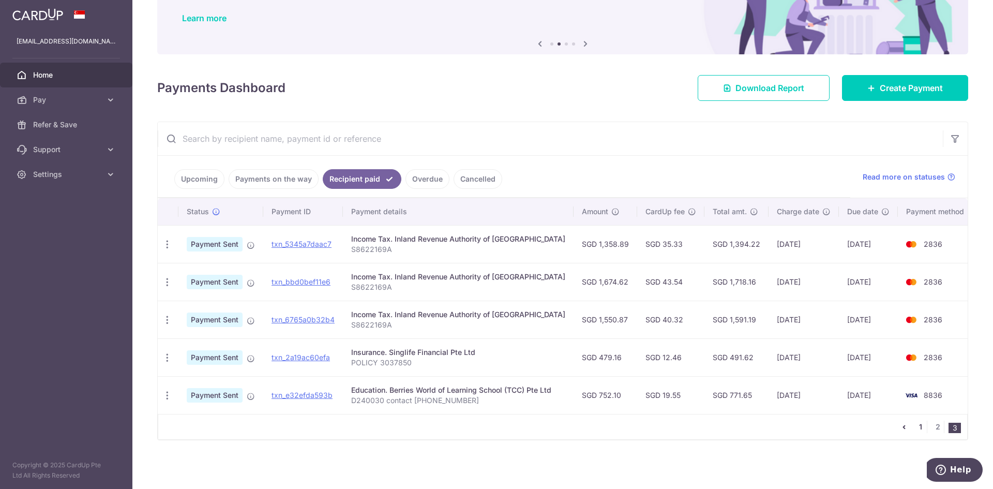
click at [916, 424] on link "1" at bounding box center [920, 426] width 12 height 12
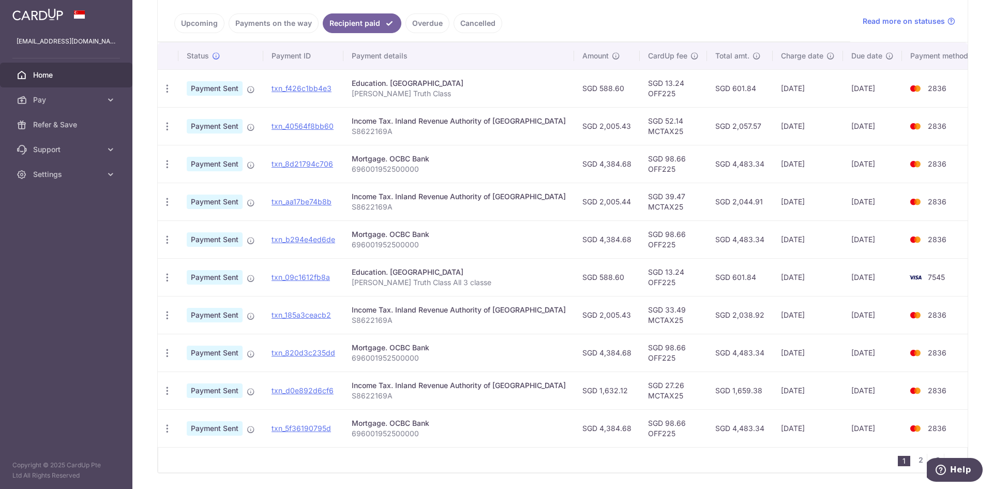
scroll to position [258, 0]
